Goal: Obtain resource: Obtain resource

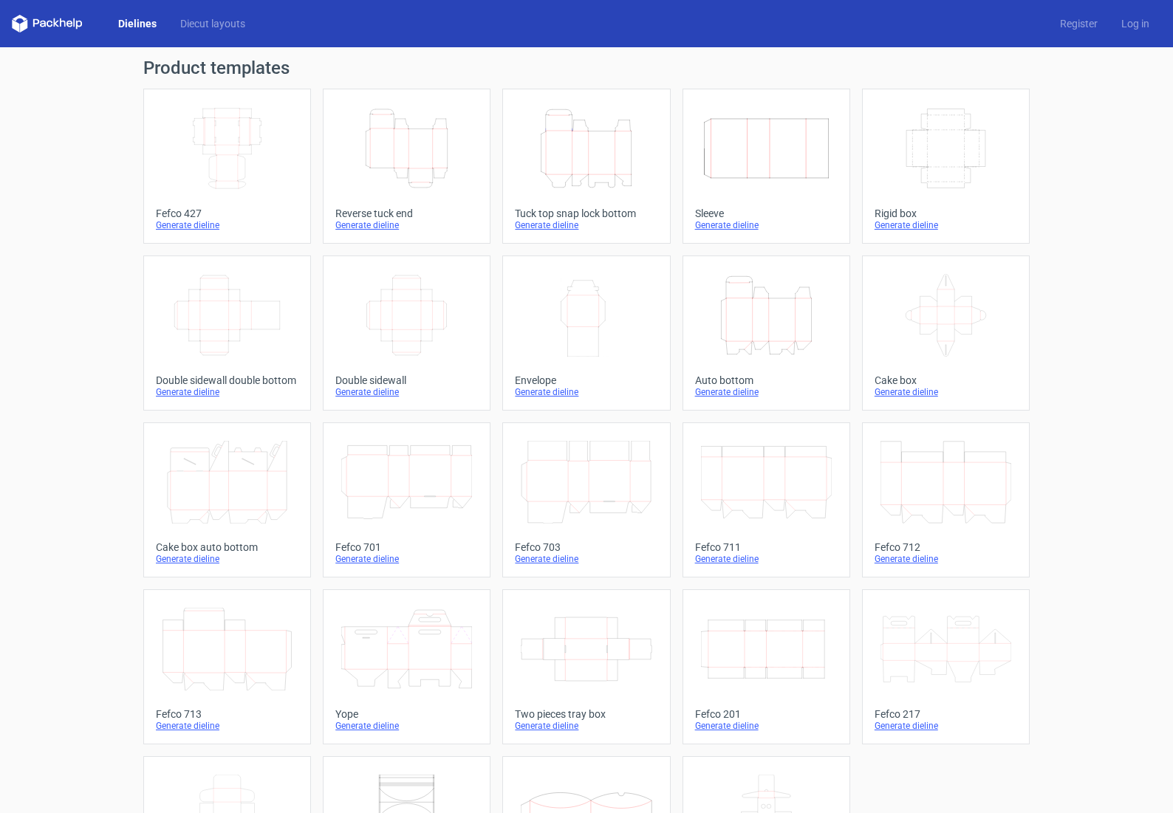
click at [403, 0] on div "Dielines Diecut layouts Register Log in" at bounding box center [586, 23] width 1173 height 47
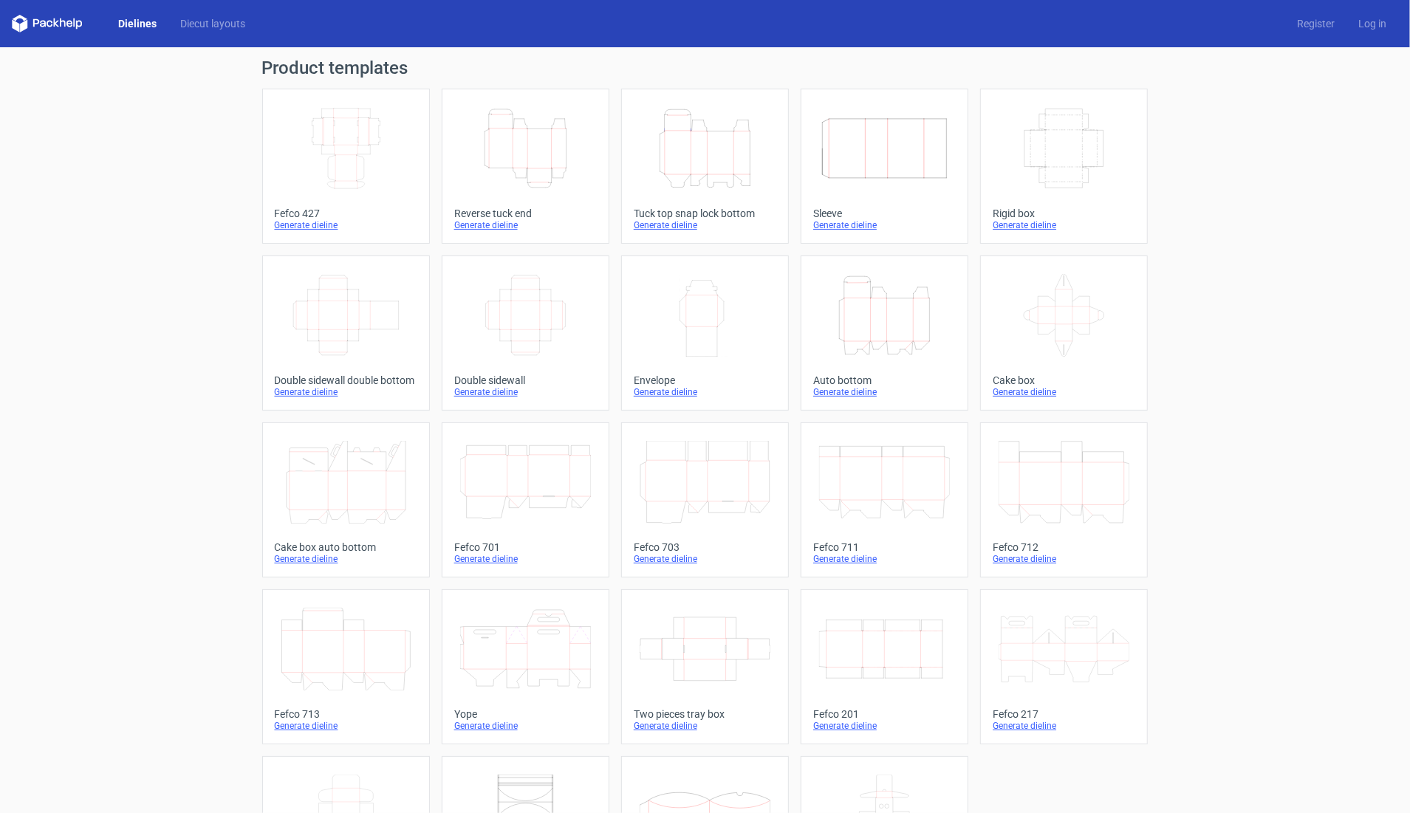
click at [335, 499] on icon at bounding box center [346, 482] width 131 height 83
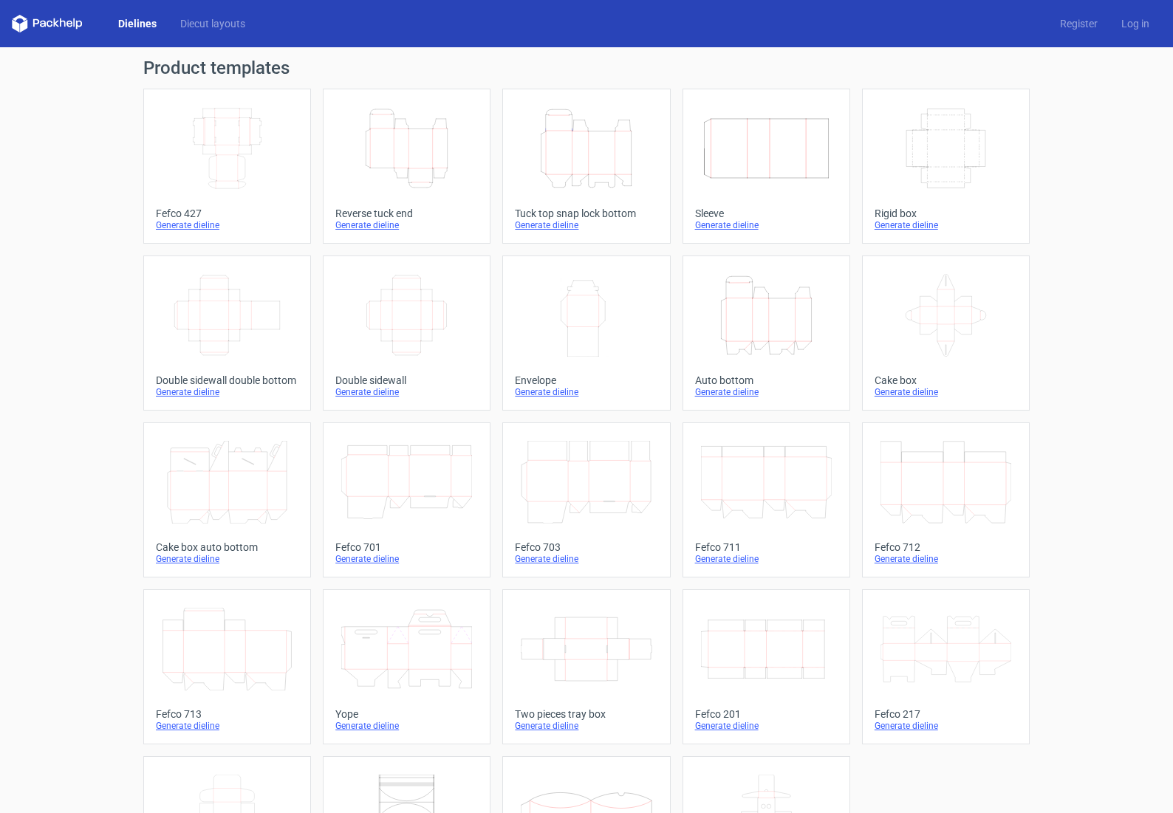
click at [300, 639] on link "Fefco 713 Generate dieline" at bounding box center [227, 666] width 168 height 155
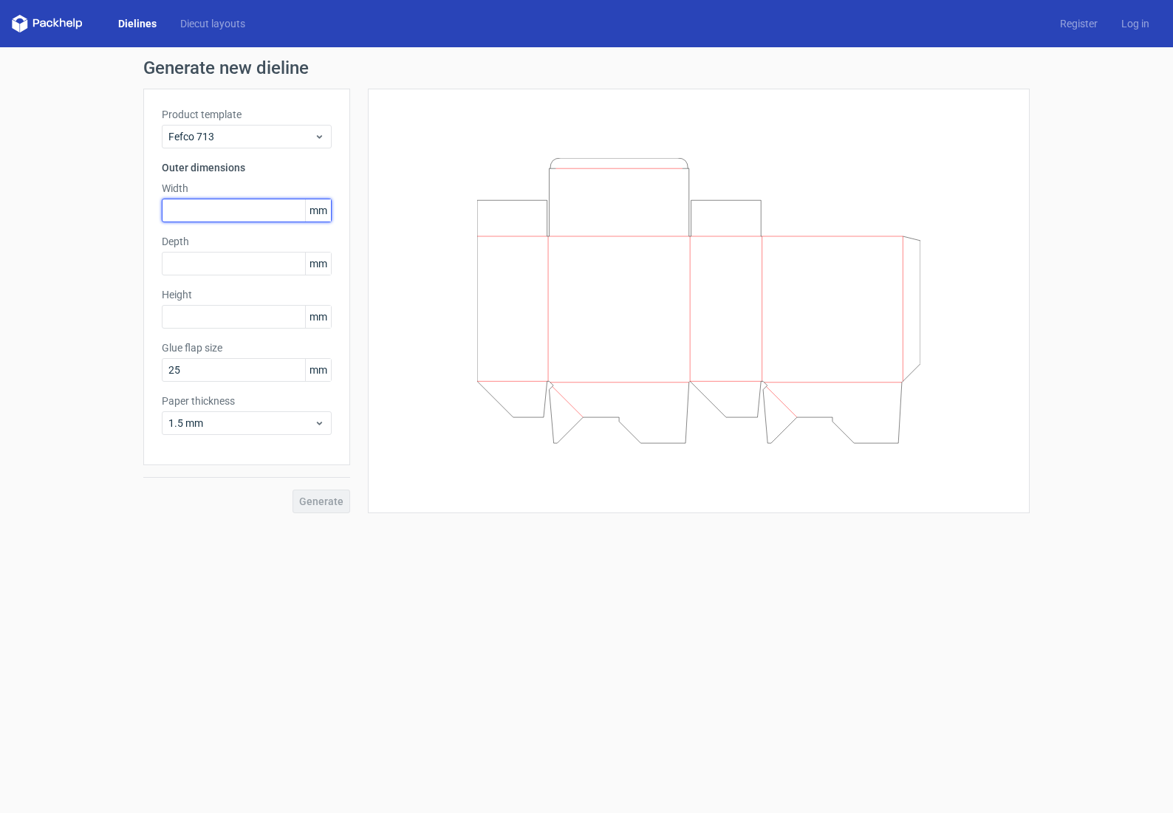
click at [223, 222] on input "text" at bounding box center [247, 211] width 170 height 24
type input "143"
click at [171, 267] on input "text" at bounding box center [247, 264] width 170 height 24
type input "210"
click at [216, 318] on input "text" at bounding box center [247, 317] width 170 height 24
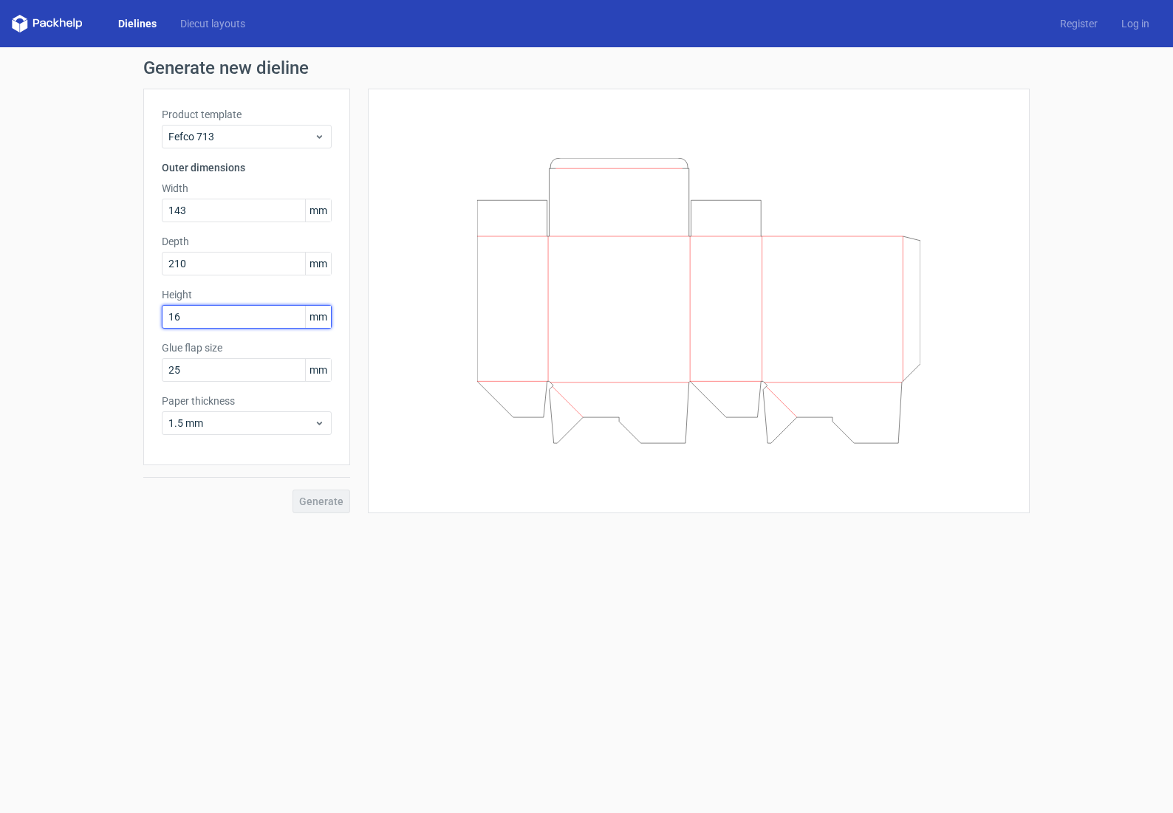
type input "164"
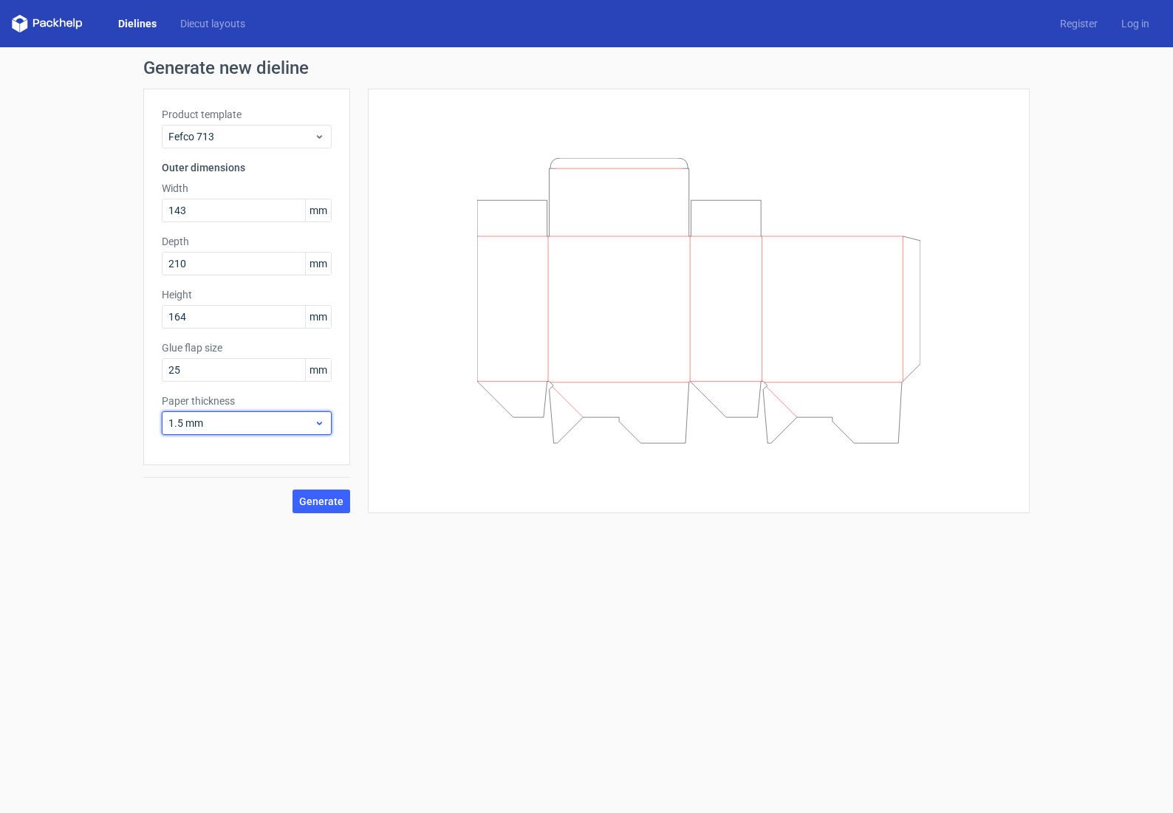
click at [253, 430] on span "1.5 mm" at bounding box center [241, 423] width 146 height 15
click at [195, 505] on div "1 mm" at bounding box center [246, 503] width 157 height 24
click at [296, 502] on button "Generate" at bounding box center [322, 502] width 58 height 24
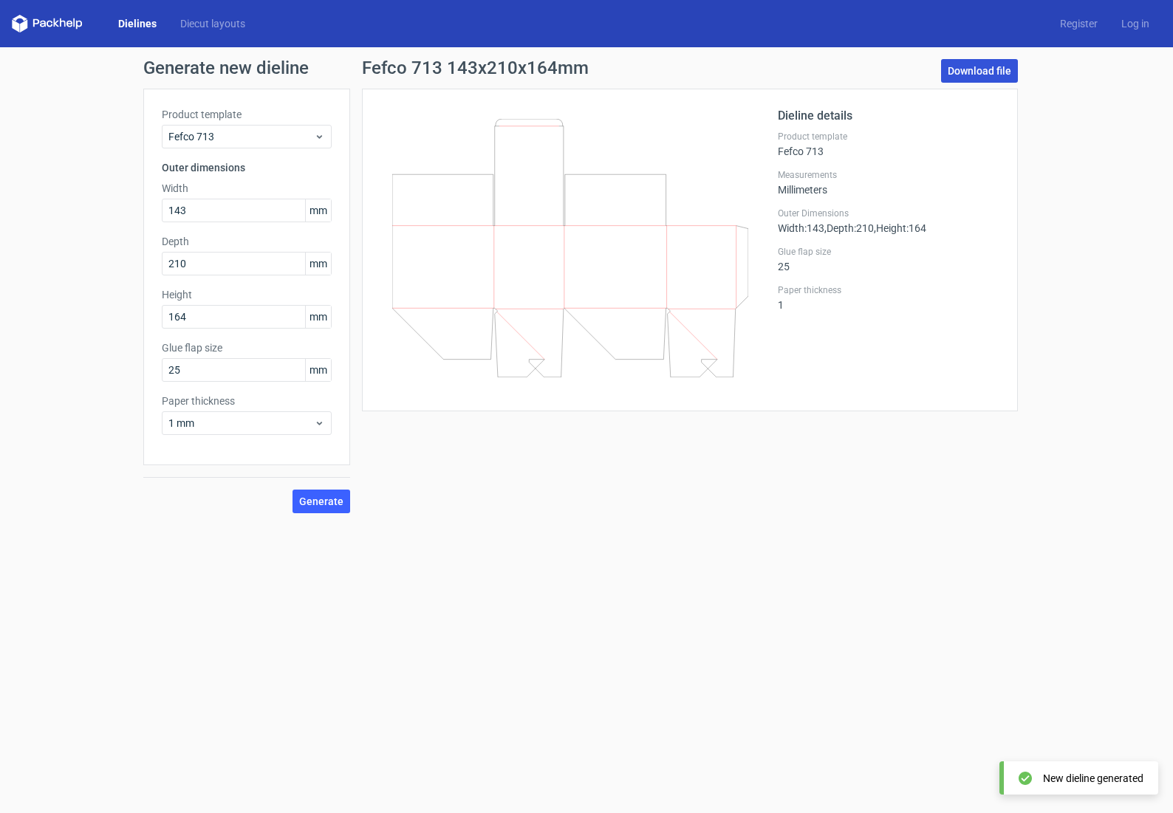
click at [961, 72] on link "Download file" at bounding box center [979, 71] width 77 height 24
click at [317, 502] on span "Generate" at bounding box center [321, 501] width 44 height 10
drag, startPoint x: 213, startPoint y: 213, endPoint x: 125, endPoint y: 219, distance: 88.9
click at [126, 216] on div "Generate new dieline Product template Fefco 713 Outer dimensions Width 143 mm D…" at bounding box center [586, 286] width 1173 height 478
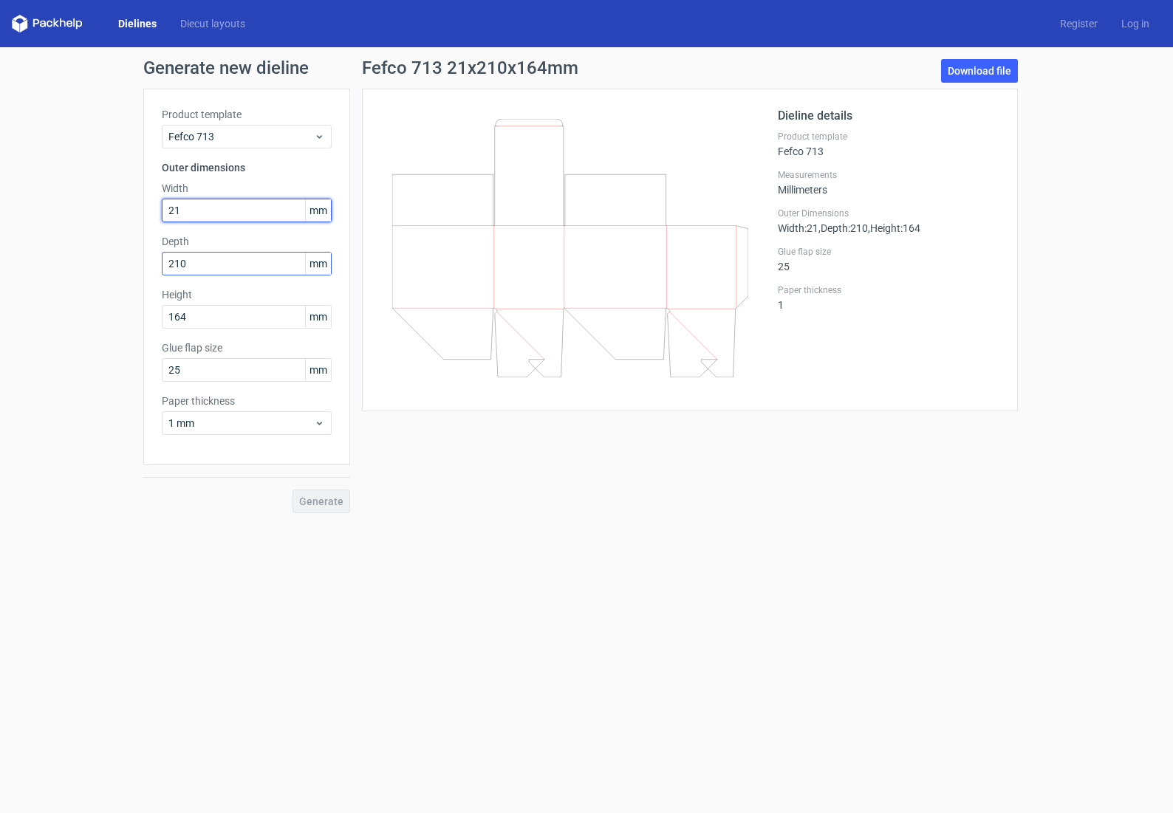
type input "210"
drag, startPoint x: 205, startPoint y: 259, endPoint x: 136, endPoint y: 270, distance: 70.3
click at [137, 270] on div "Generate new dieline Product template Fefco 713 Outer dimensions Width 210 mm D…" at bounding box center [586, 286] width 1173 height 478
paste input "143"
type input "143"
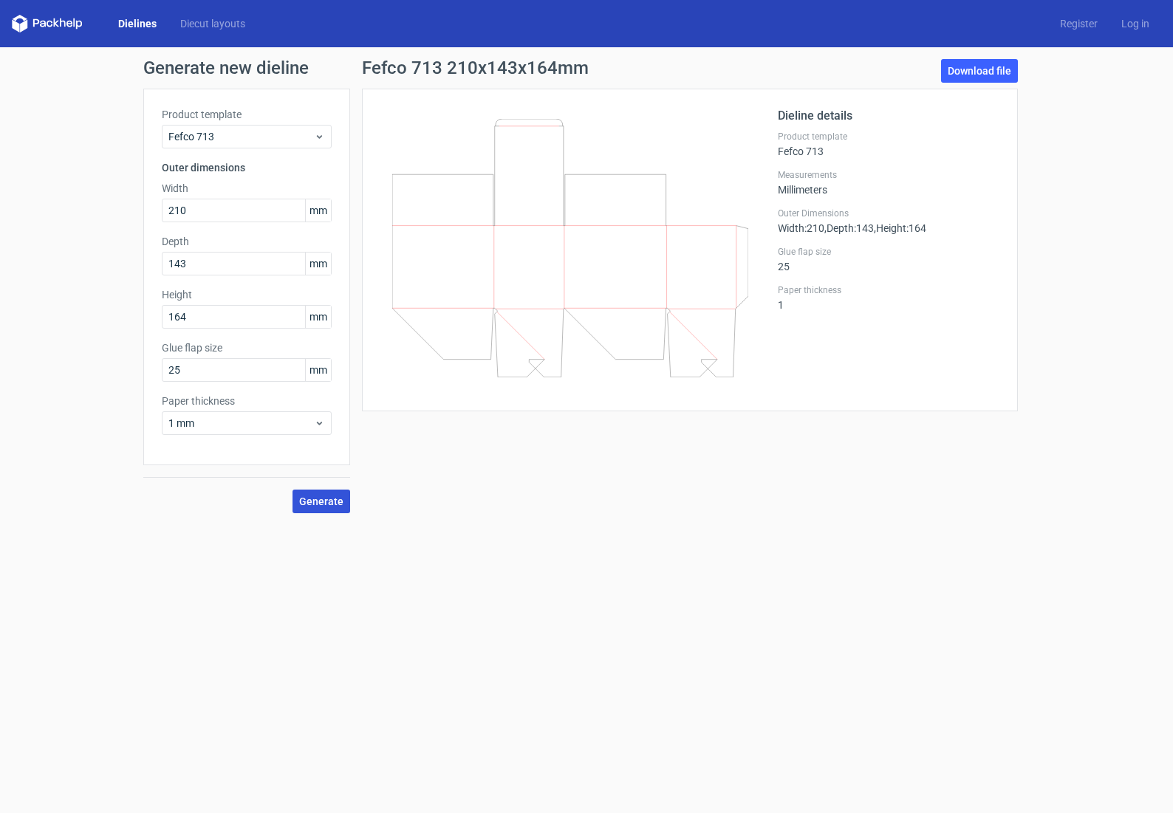
click at [337, 502] on span "Generate" at bounding box center [321, 501] width 44 height 10
click at [976, 63] on link "Download file" at bounding box center [979, 71] width 77 height 24
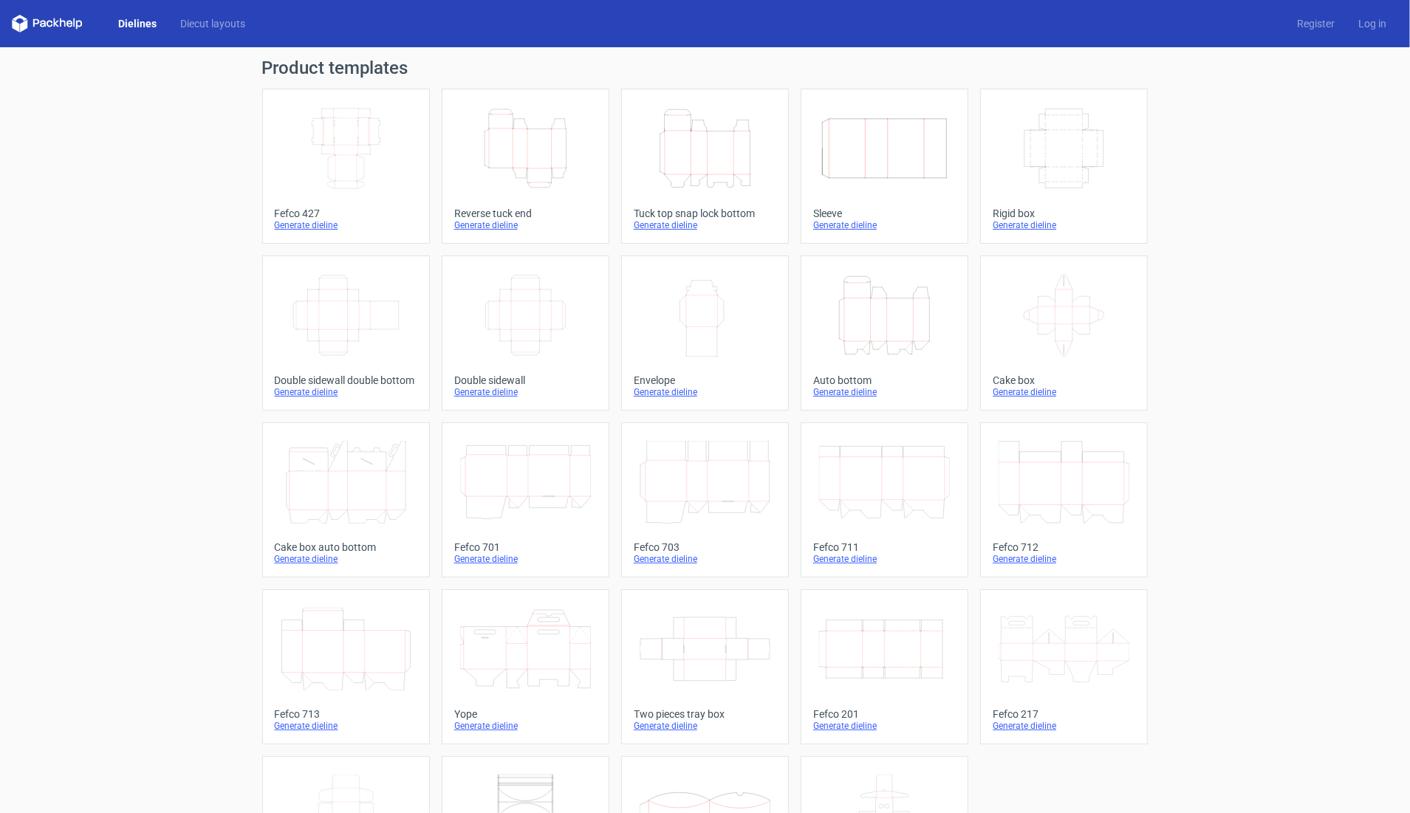
click at [202, 326] on div "Product templates Width Depth Height Fefco 427 Generate dieline Height Depth Wi…" at bounding box center [705, 485] width 1410 height 876
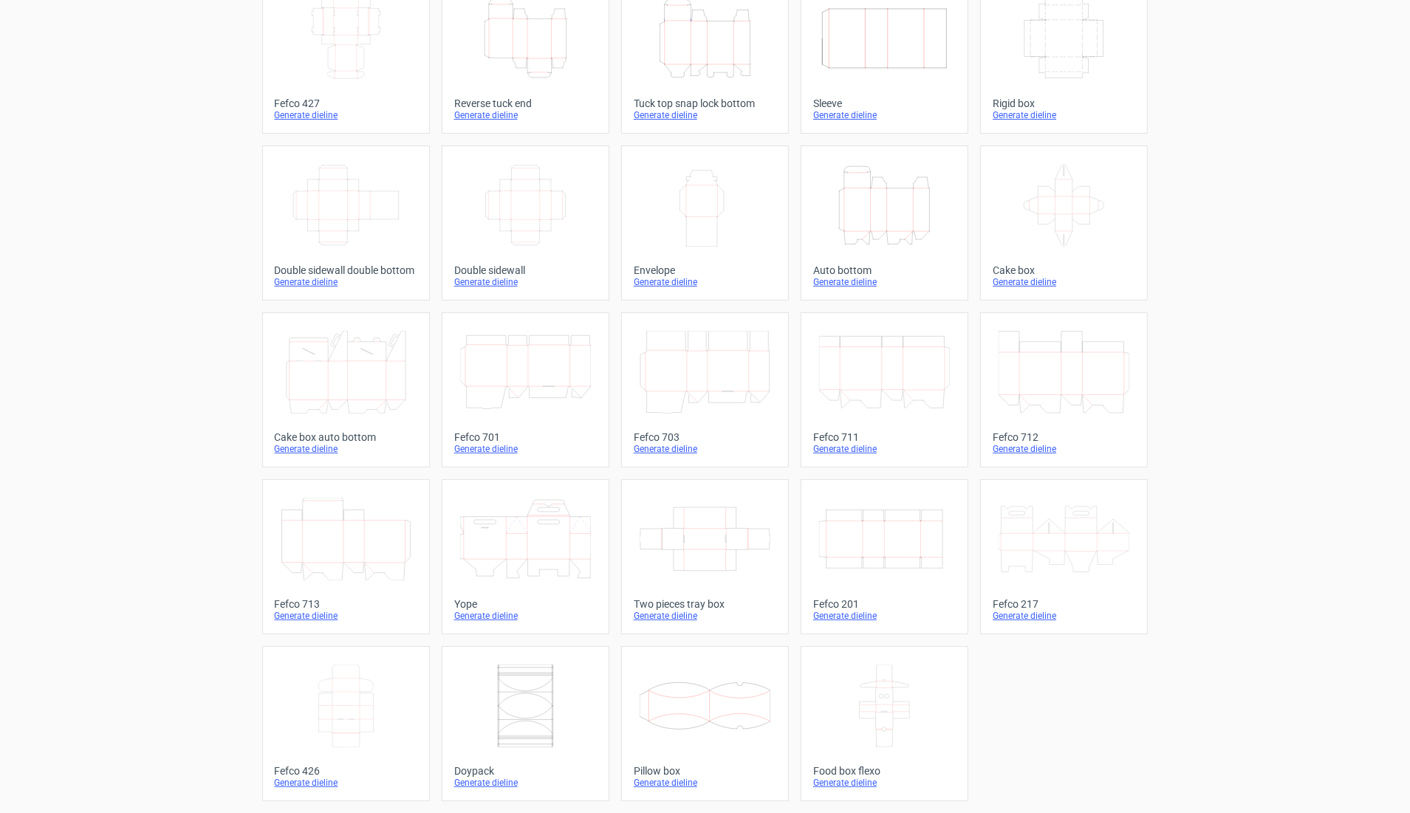
scroll to position [112, 0]
drag, startPoint x: 329, startPoint y: 527, endPoint x: 332, endPoint y: 370, distance: 157.4
click at [329, 527] on icon at bounding box center [346, 539] width 131 height 83
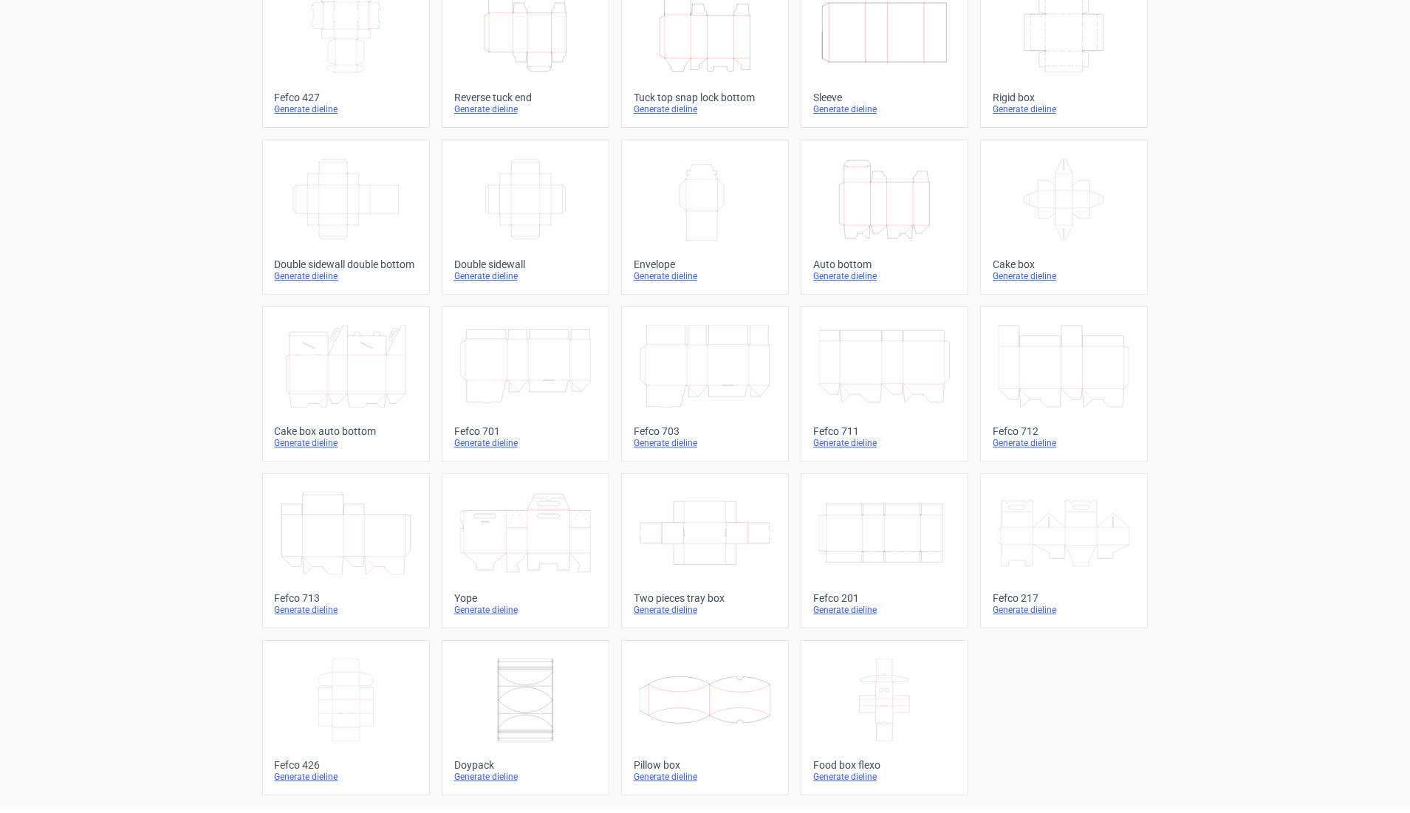
click at [994, 4] on div "Width Depth Height" at bounding box center [1064, 38] width 143 height 95
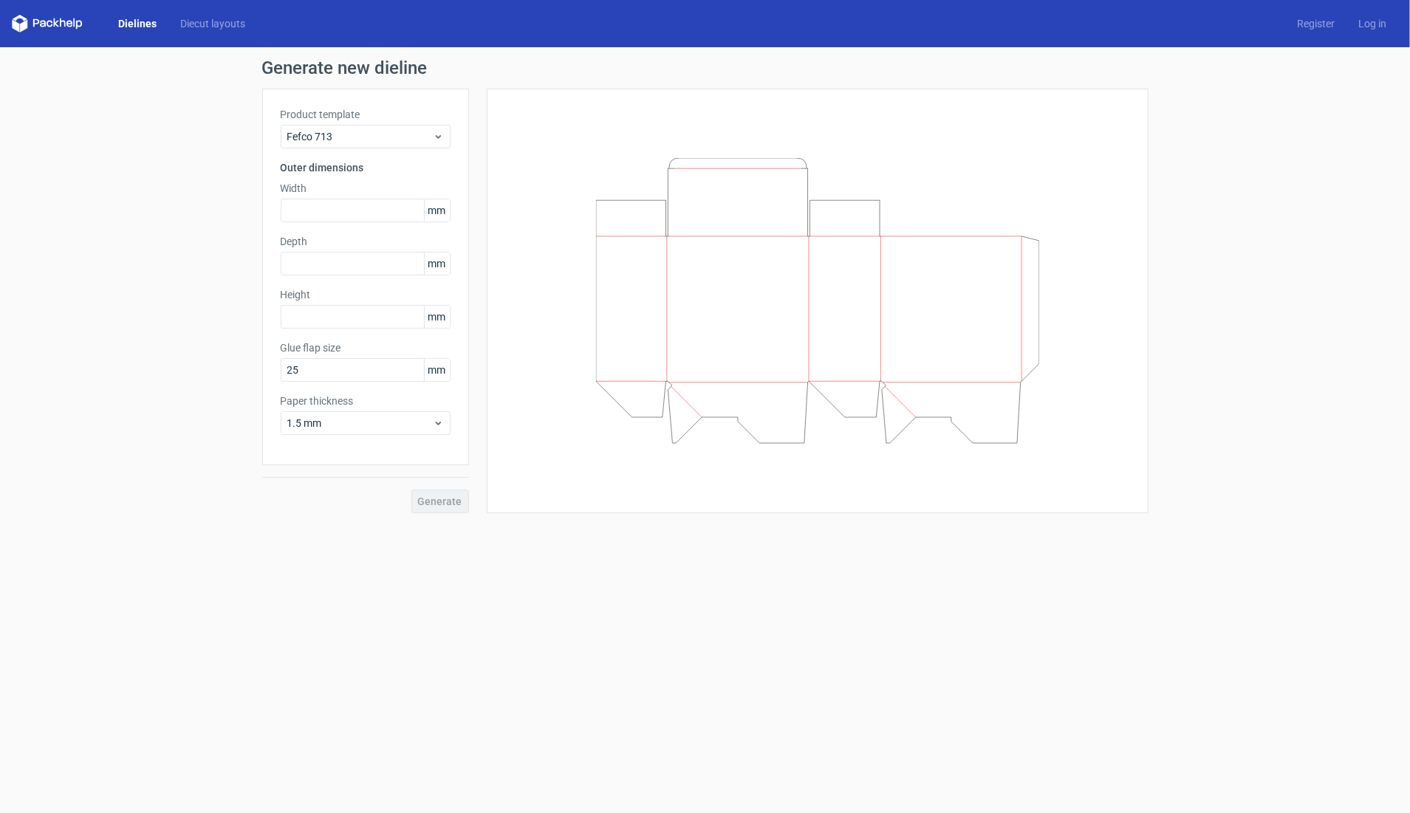
scroll to position [1, 0]
click at [312, 213] on input "text" at bounding box center [366, 211] width 170 height 24
paste input "143"
type input "143"
click at [299, 262] on input "text" at bounding box center [366, 264] width 170 height 24
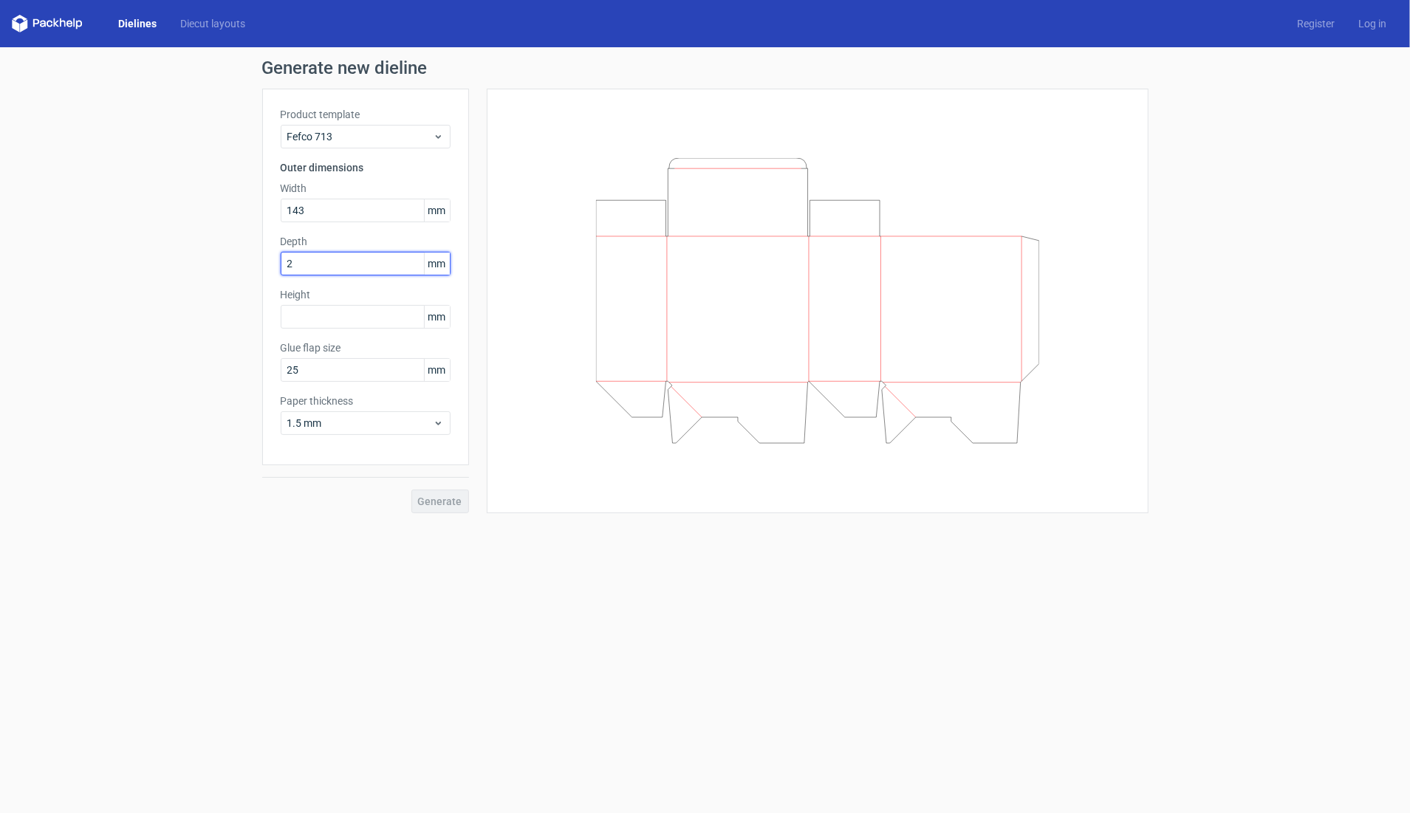
type input "21"
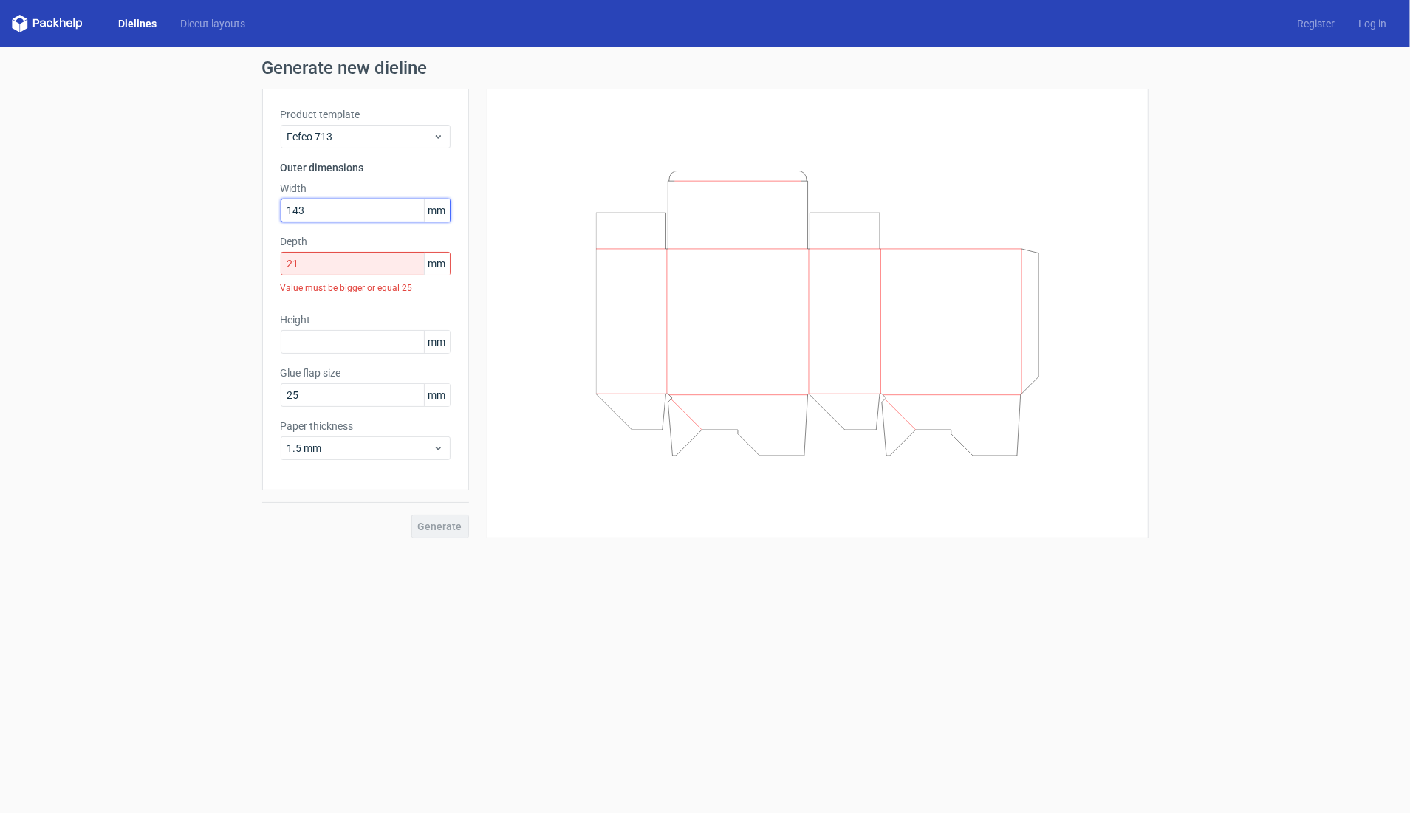
drag, startPoint x: 302, startPoint y: 205, endPoint x: 256, endPoint y: 206, distance: 46.5
click at [256, 206] on div "Generate new dieline Product template Fefco 713 Outer dimensions Width 143 mm D…" at bounding box center [705, 298] width 1410 height 503
type input "210"
drag, startPoint x: 310, startPoint y: 268, endPoint x: 270, endPoint y: 267, distance: 40.6
click at [270, 267] on div "Product template Fefco 713 Outer dimensions Width 210 mm Depth 21 mm Value must…" at bounding box center [365, 290] width 207 height 402
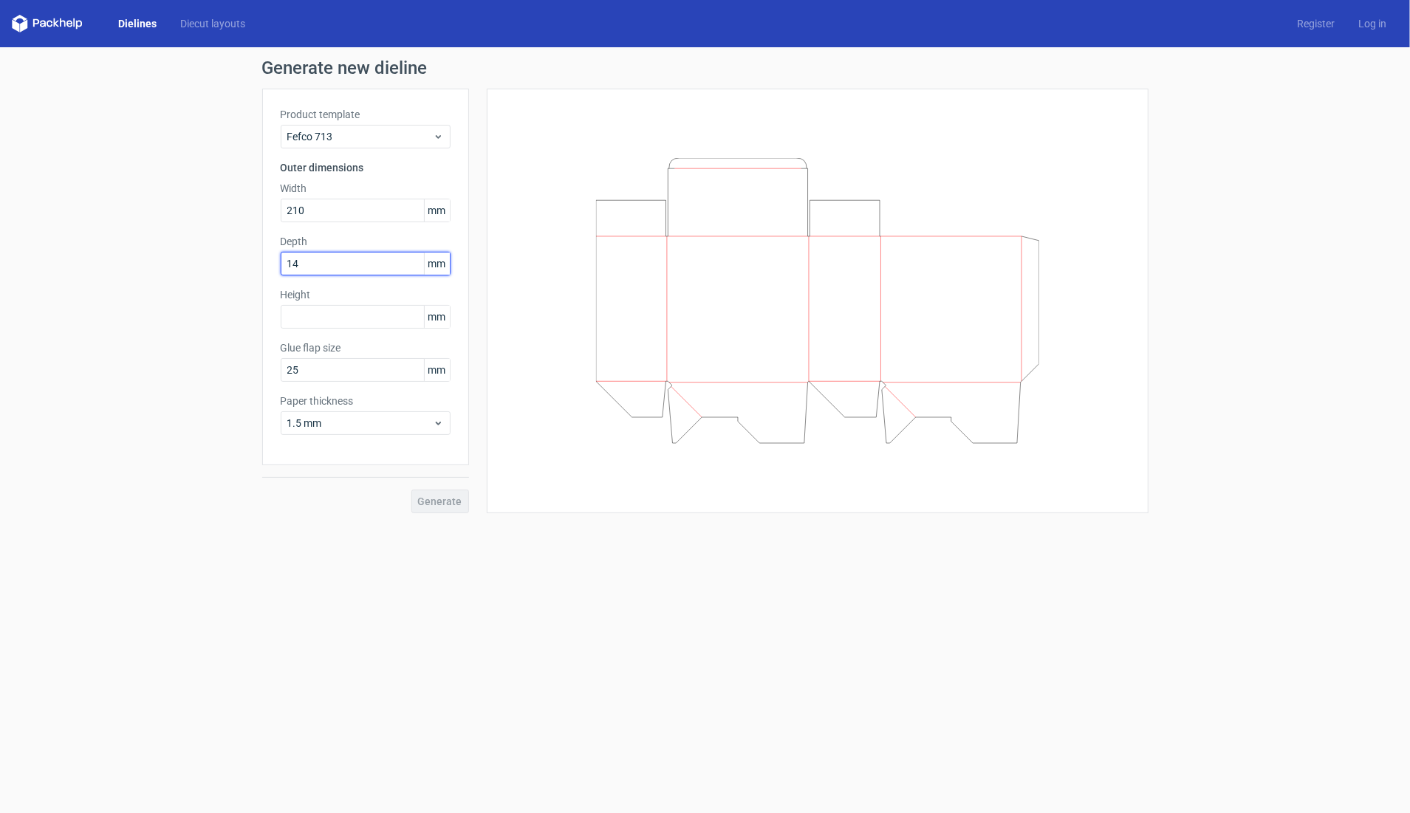
type input "143"
click at [298, 315] on input "text" at bounding box center [366, 317] width 170 height 24
type input "164"
click at [327, 423] on span "1.5 mm" at bounding box center [360, 423] width 146 height 15
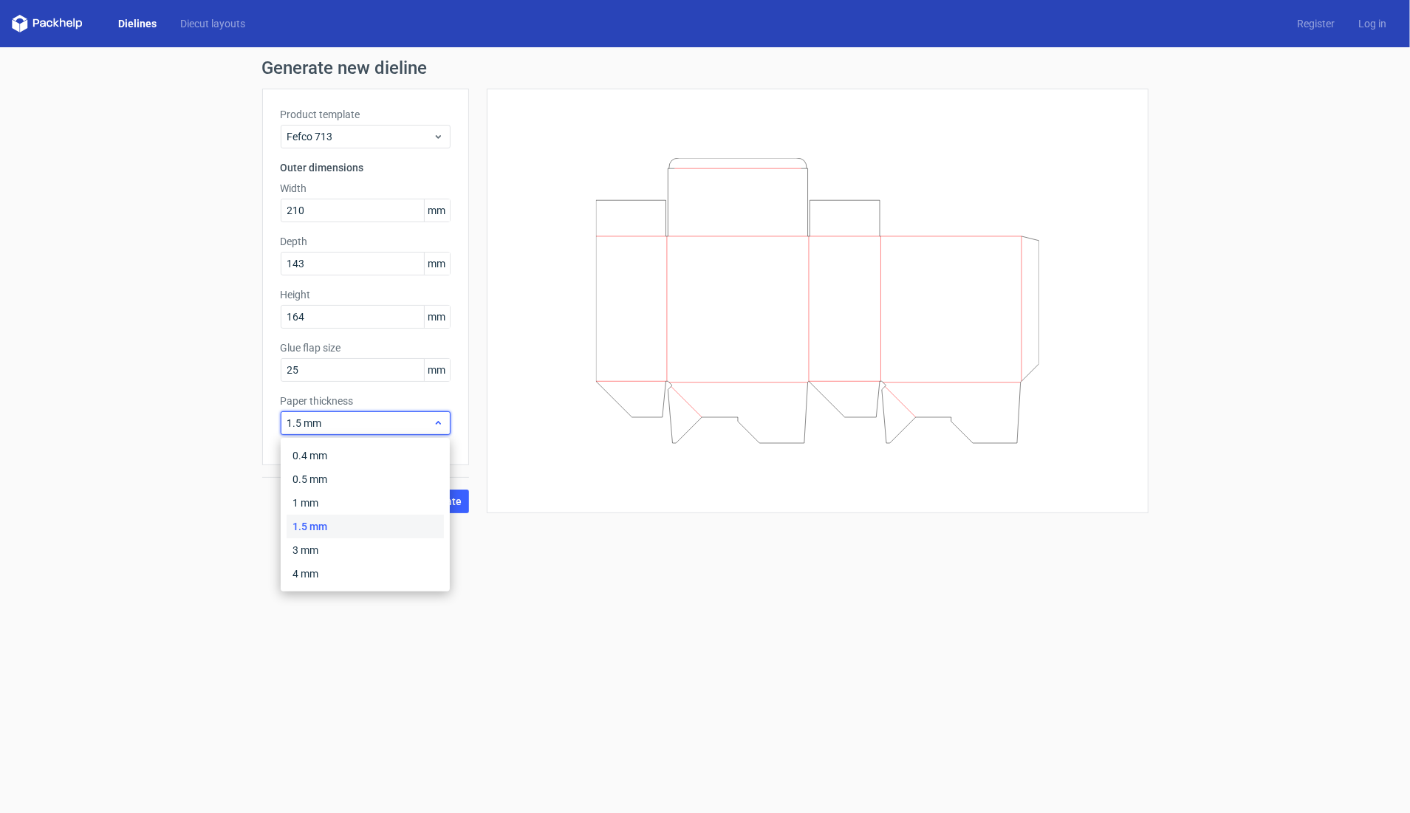
scroll to position [0, 0]
click at [304, 493] on div "1 mm" at bounding box center [365, 503] width 157 height 24
click at [1101, 229] on div at bounding box center [817, 301] width 625 height 388
click at [431, 503] on span "Generate" at bounding box center [440, 501] width 44 height 10
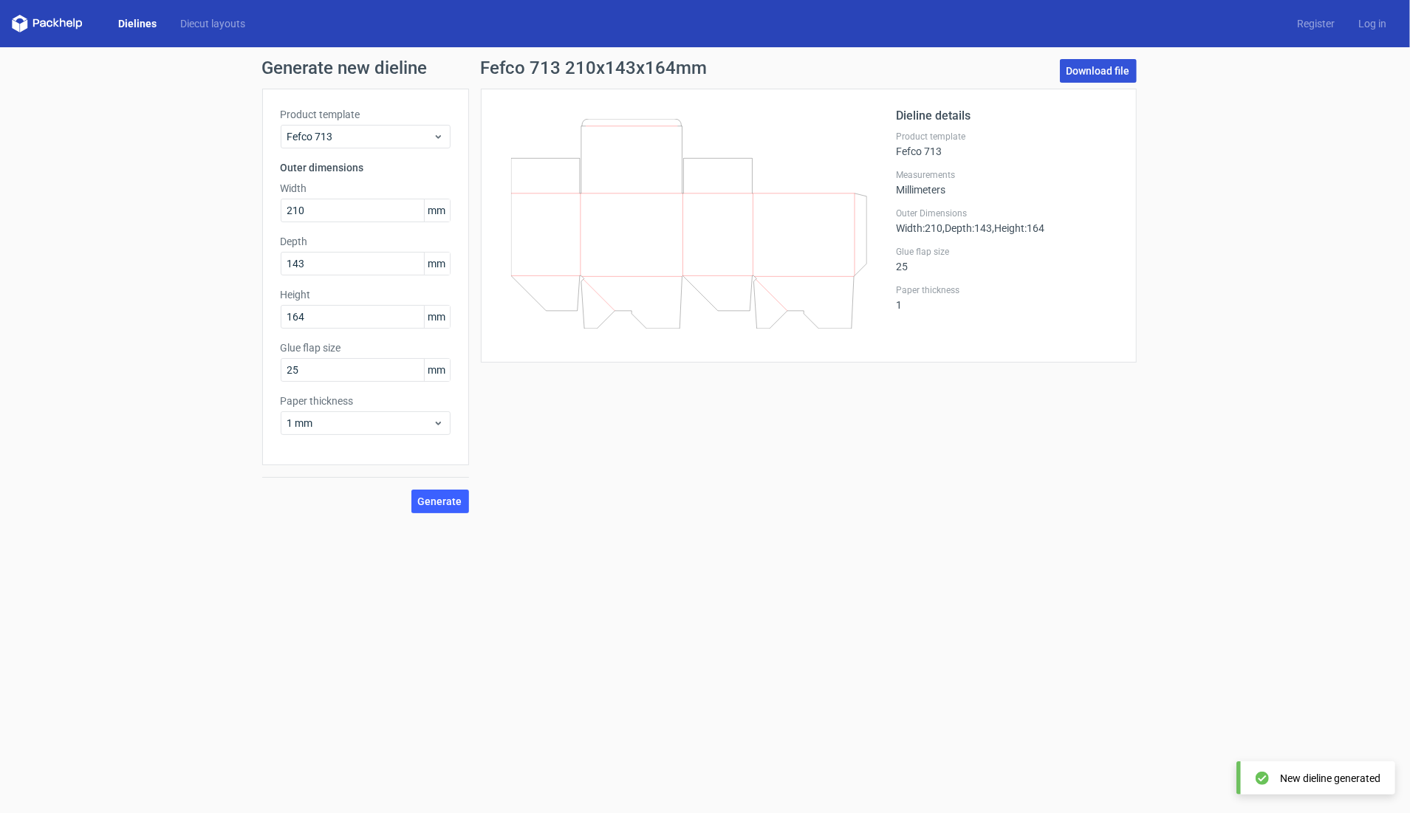
scroll to position [1, 0]
click at [1117, 66] on link "Download file" at bounding box center [1098, 71] width 77 height 24
click at [439, 505] on span "Generate" at bounding box center [440, 501] width 44 height 10
drag, startPoint x: 758, startPoint y: 213, endPoint x: 764, endPoint y: 161, distance: 52.0
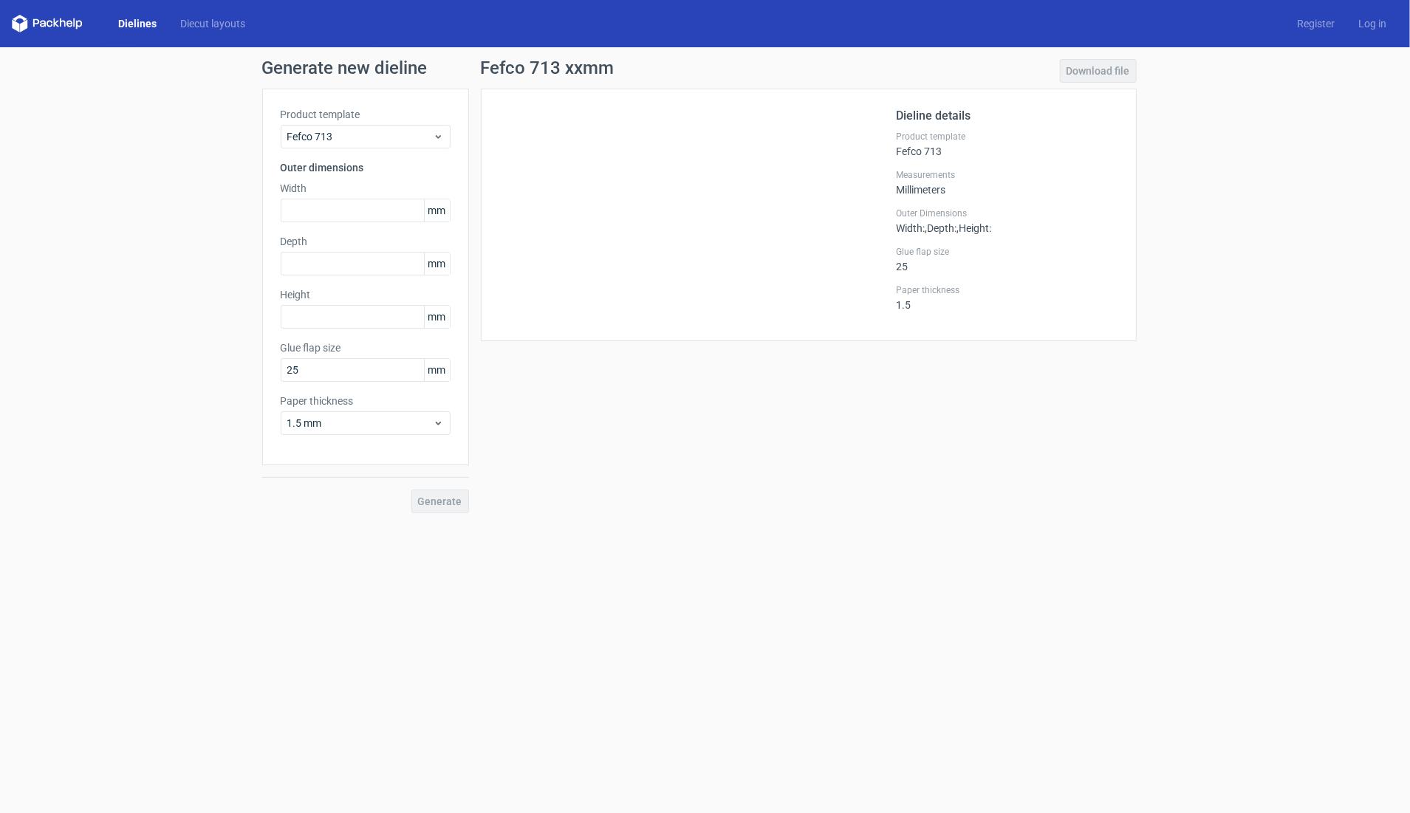
click at [758, 208] on div at bounding box center [697, 215] width 397 height 216
drag, startPoint x: 563, startPoint y: 211, endPoint x: 554, endPoint y: 217, distance: 11.1
click at [562, 213] on div at bounding box center [697, 215] width 397 height 216
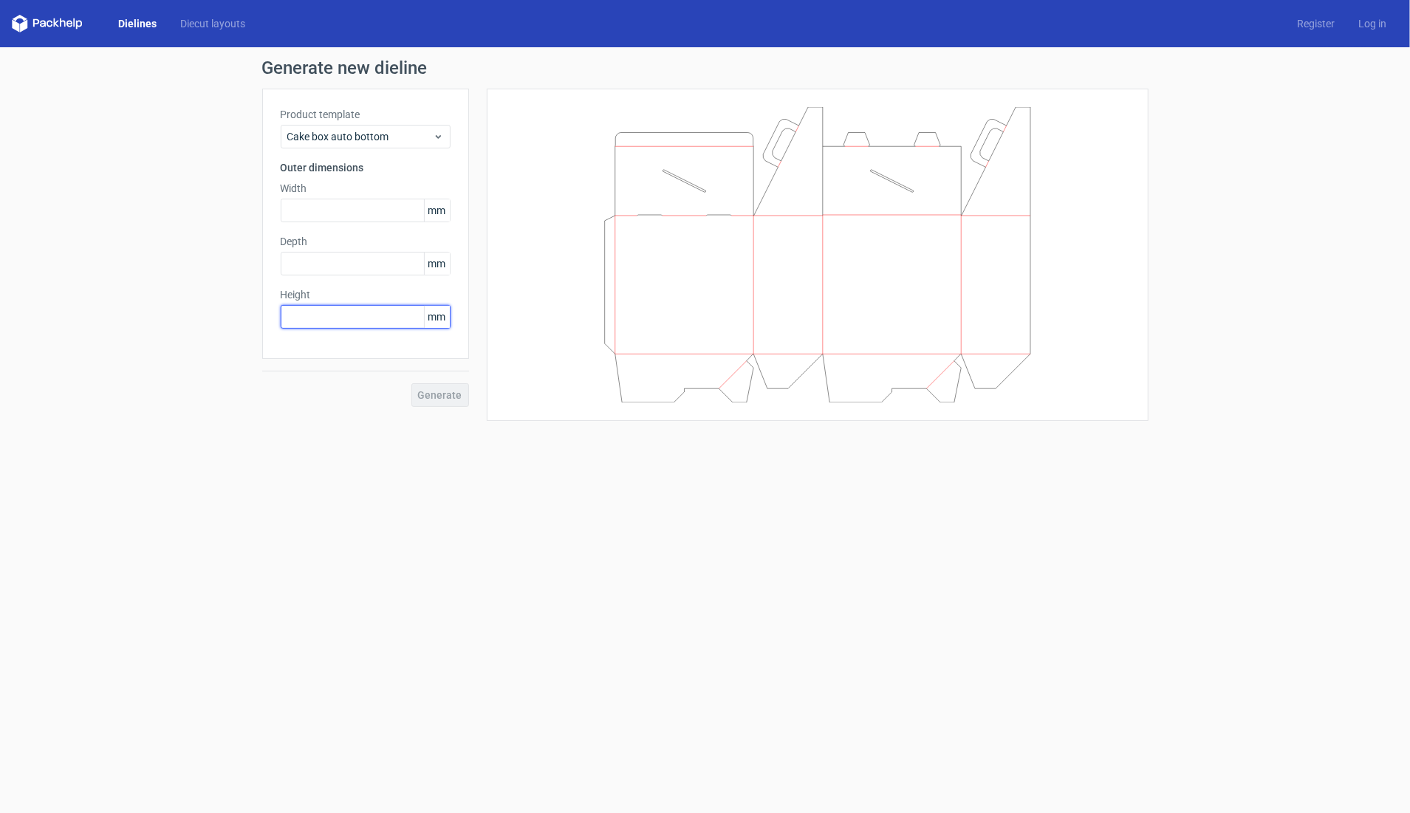
click at [305, 312] on input "text" at bounding box center [366, 317] width 170 height 24
type input "164"
click at [329, 213] on input "text" at bounding box center [366, 211] width 170 height 24
click at [385, 142] on span "Cake box auto bottom" at bounding box center [360, 136] width 146 height 15
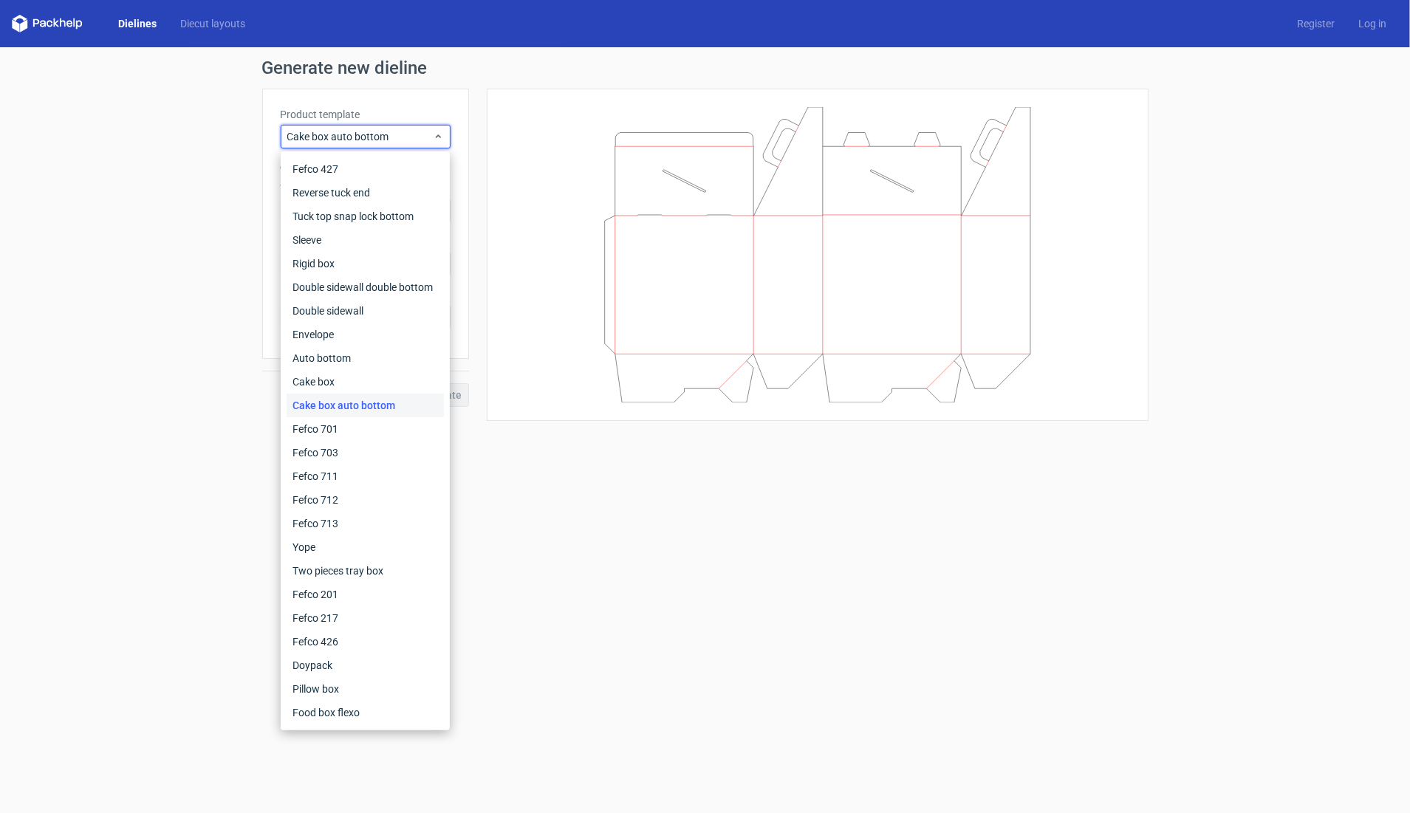
click at [89, 366] on div "Generate new dieline Product template Cake box auto bottom Outer dimensions Wid…" at bounding box center [705, 240] width 1410 height 386
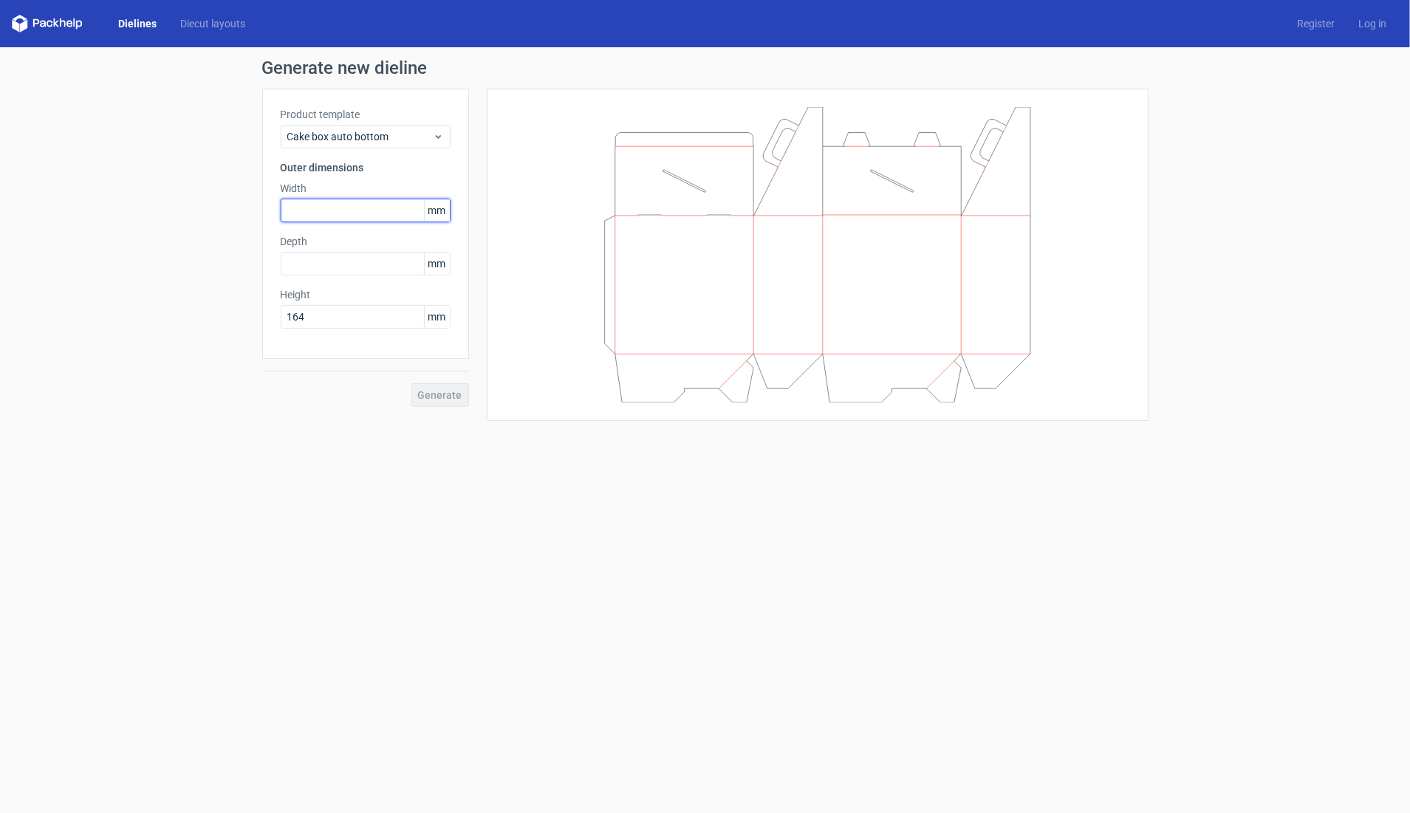
click at [328, 217] on input "text" at bounding box center [366, 211] width 170 height 24
type input "210"
click at [301, 264] on input "text" at bounding box center [366, 264] width 170 height 24
type input "143"
click at [443, 396] on span "Generate" at bounding box center [440, 395] width 44 height 10
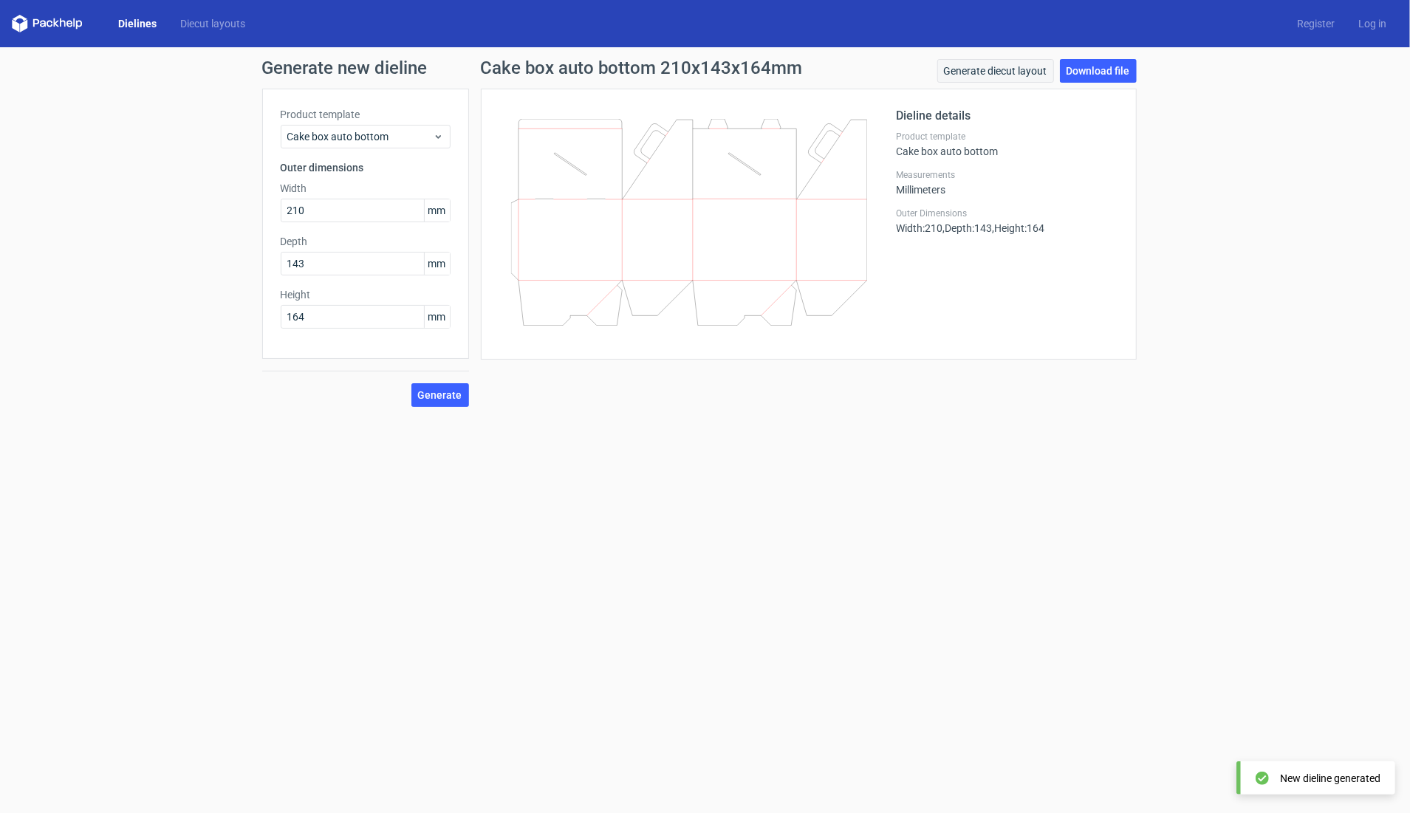
click at [1005, 69] on link "Generate diecut layout" at bounding box center [995, 71] width 117 height 24
click at [1092, 69] on link "Download file" at bounding box center [1098, 71] width 77 height 24
